Goal: Check status

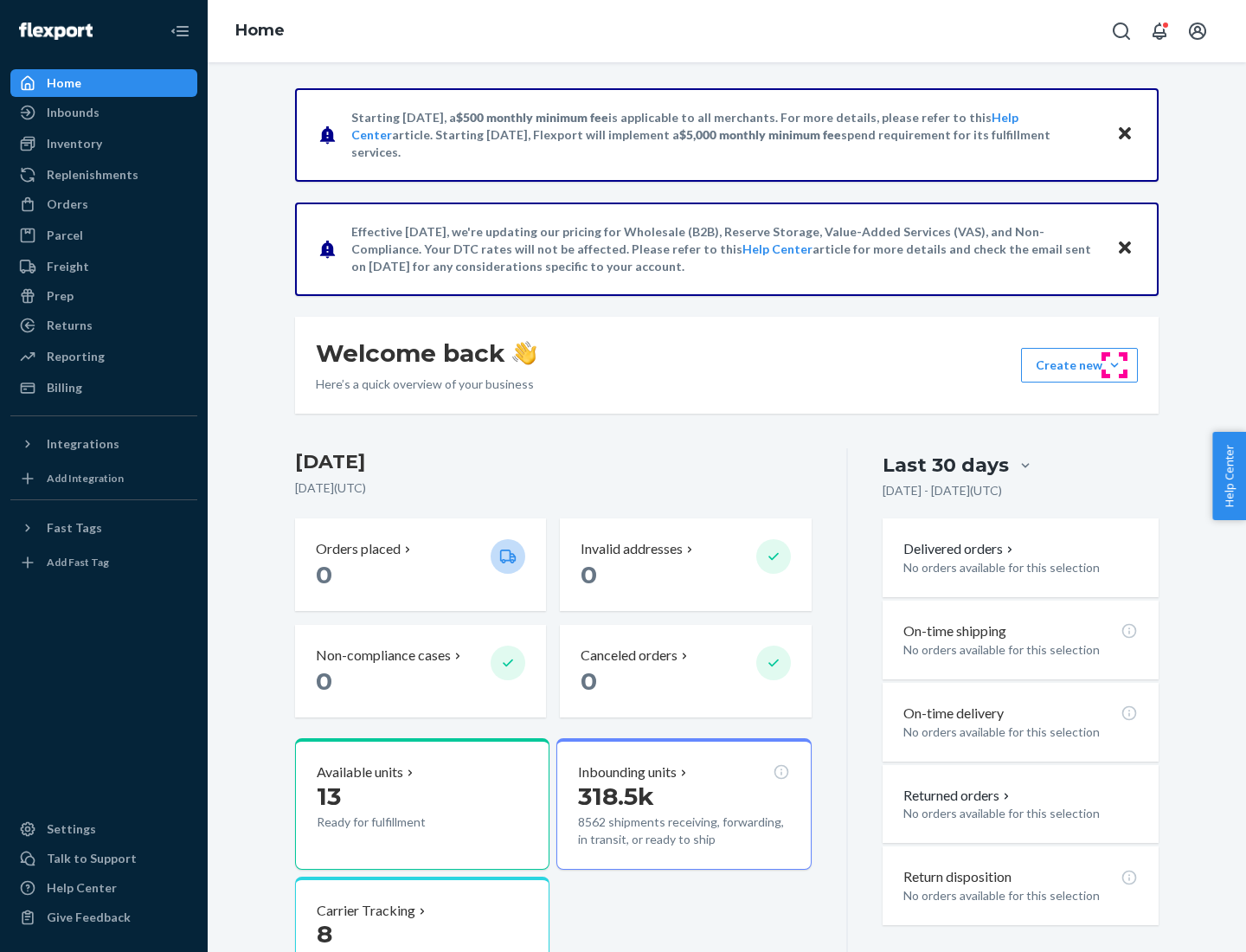
click at [1115, 365] on button "Create new Create new inbound Create new order Create new product" at bounding box center [1079, 365] width 117 height 35
click at [72, 112] on div "Inbounds" at bounding box center [72, 112] width 53 height 17
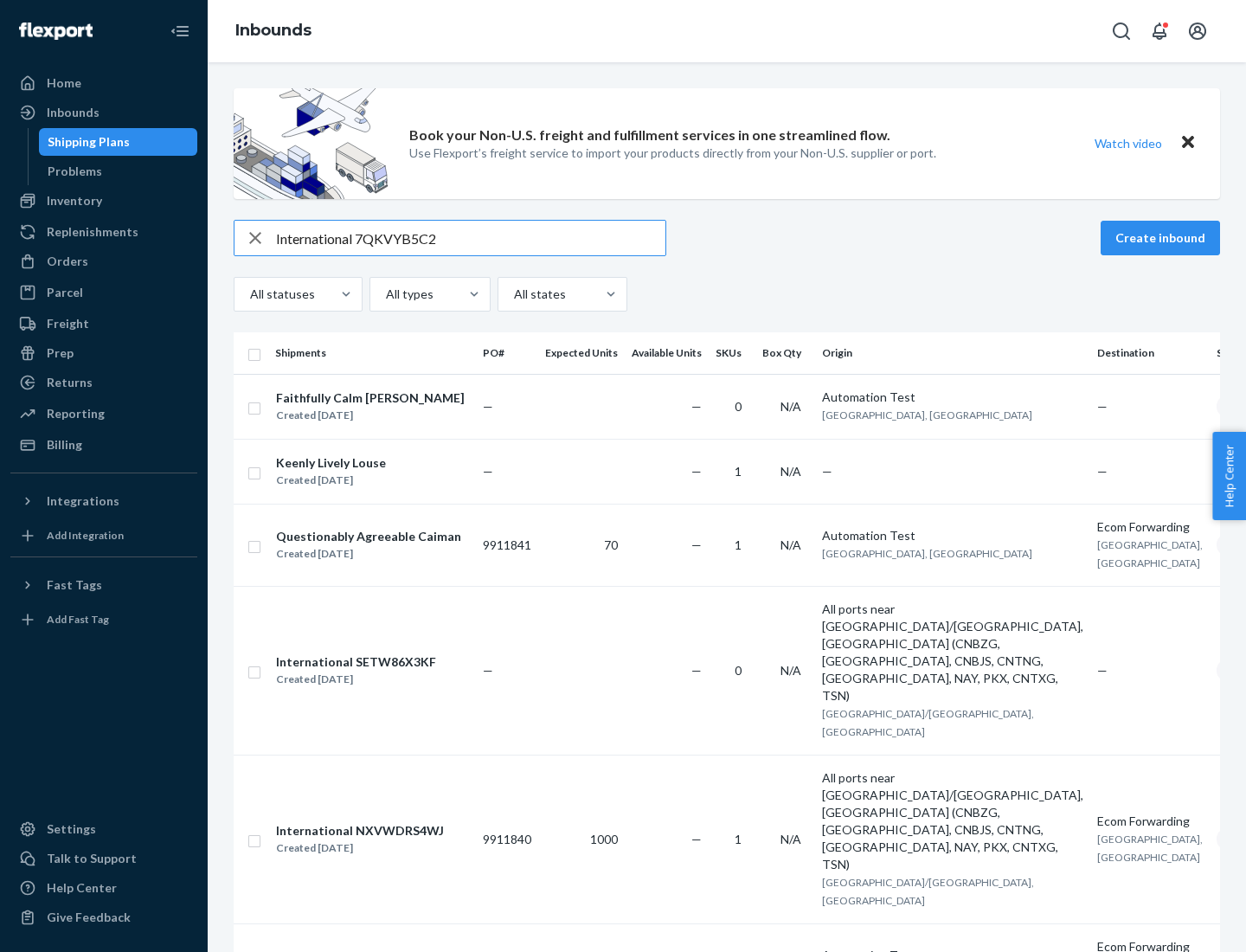
type input "International 7QKVYB5C29"
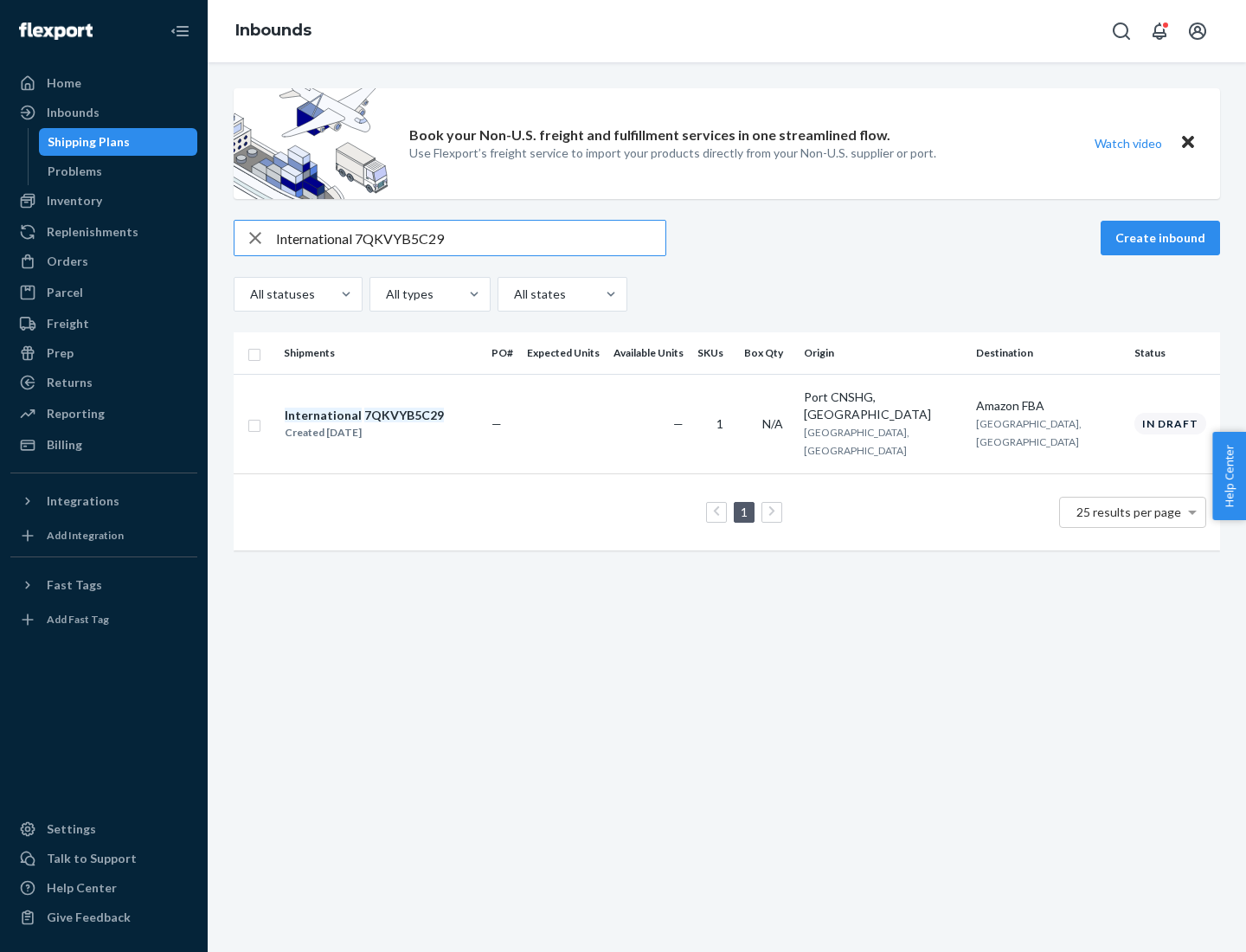
click at [394, 424] on div "Created [DATE]" at bounding box center [364, 432] width 159 height 17
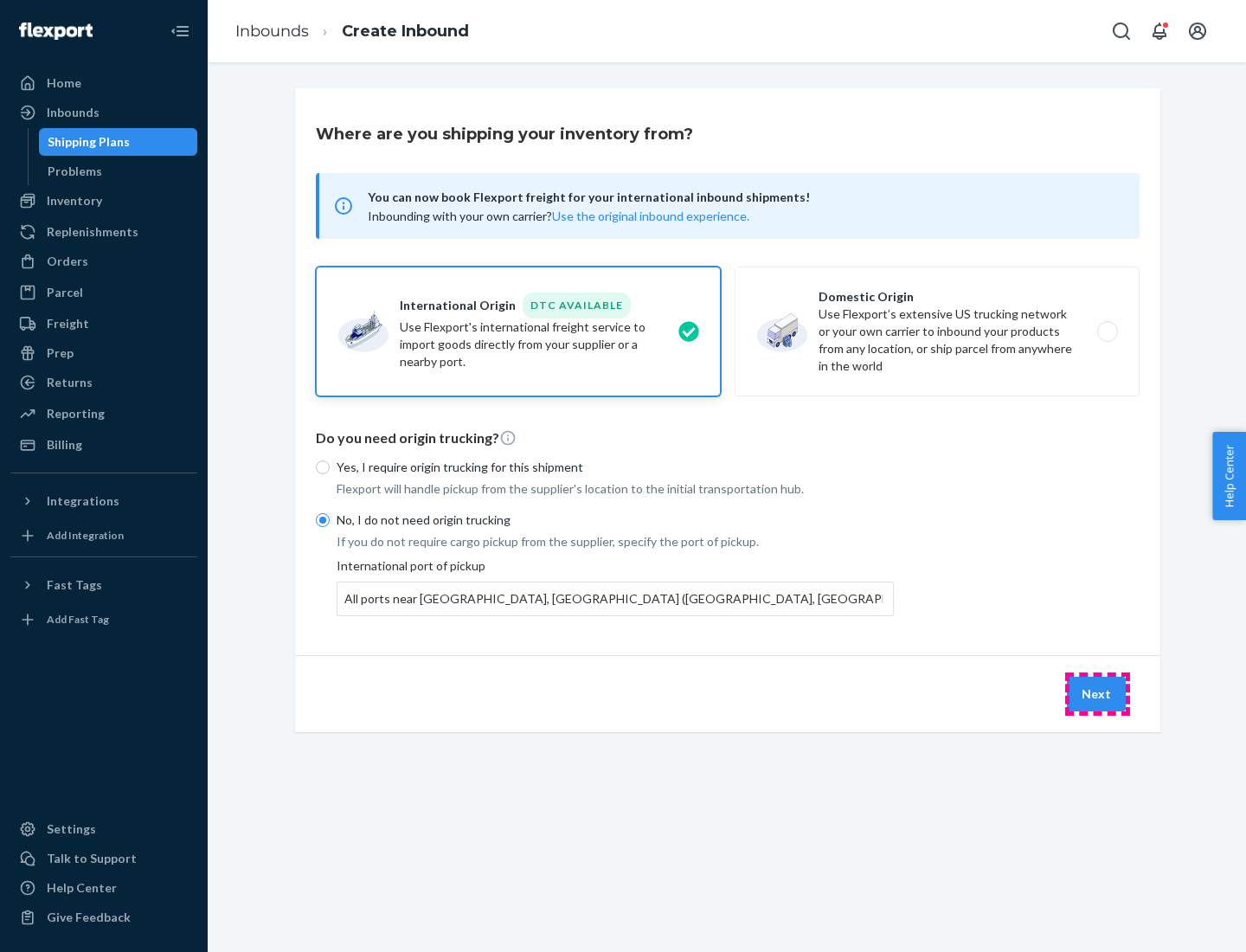
click at [1097, 693] on button "Next" at bounding box center [1096, 694] width 59 height 35
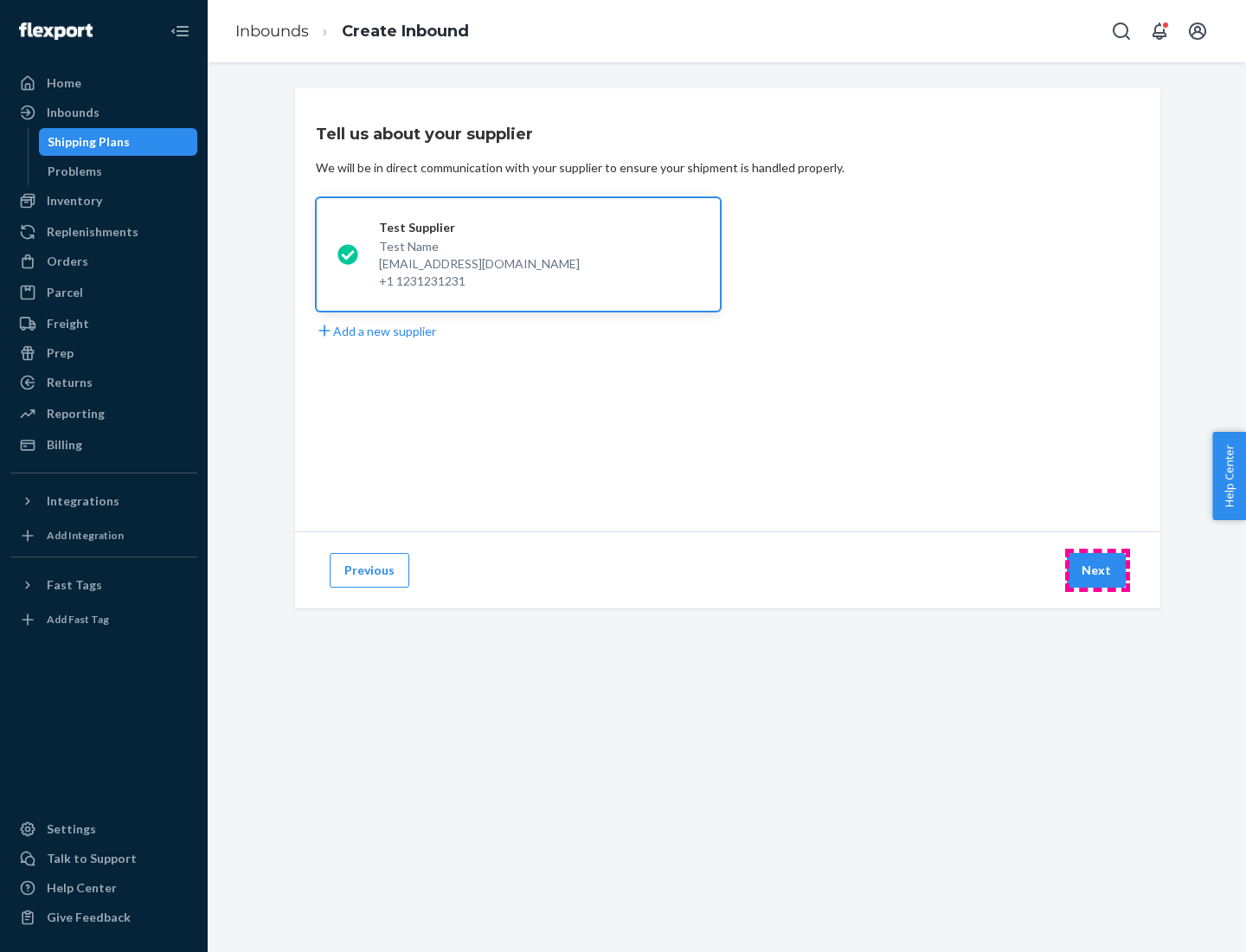
click at [1097, 570] on button "Next" at bounding box center [1096, 570] width 59 height 35
